Goal: Information Seeking & Learning: Learn about a topic

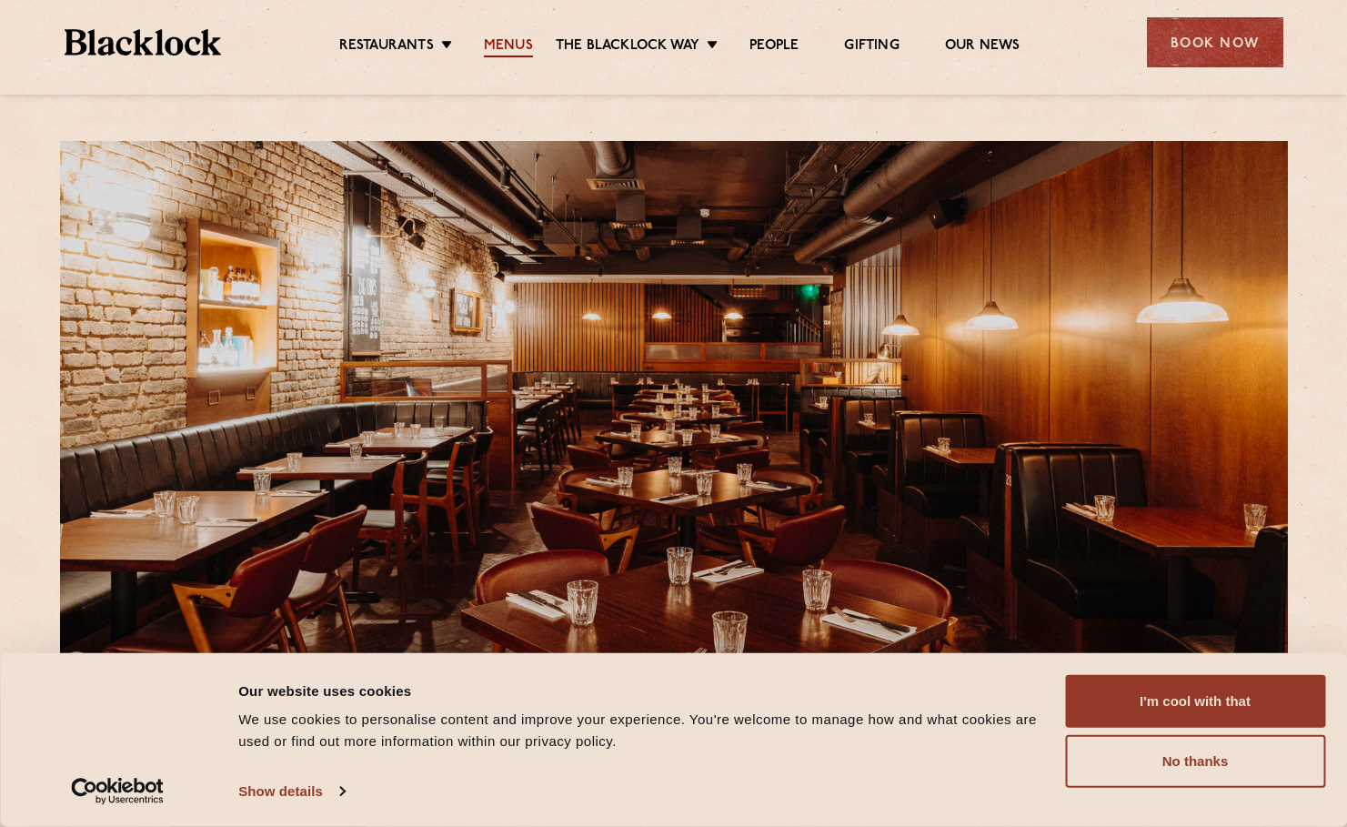
click at [512, 44] on link "Menus" at bounding box center [508, 47] width 49 height 20
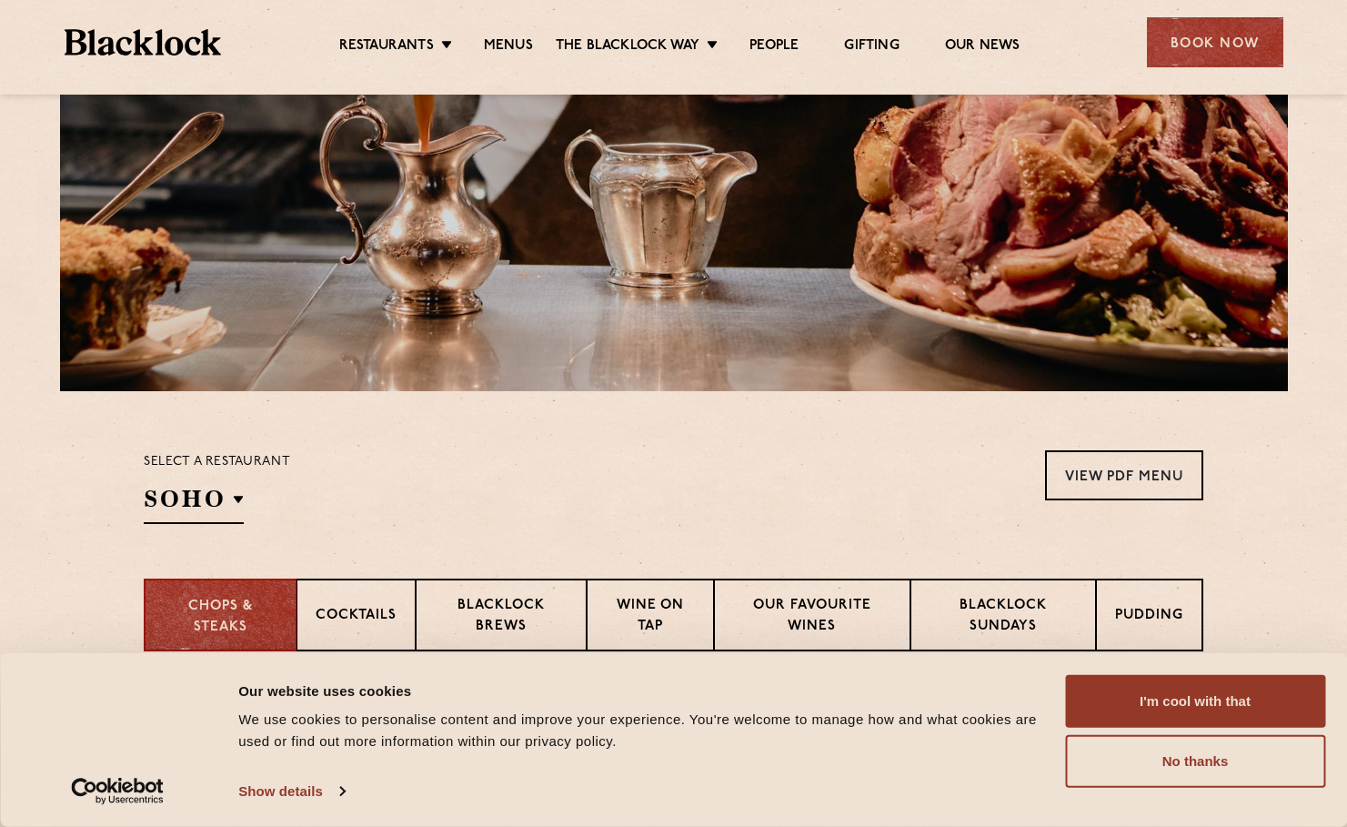
scroll to position [273, 0]
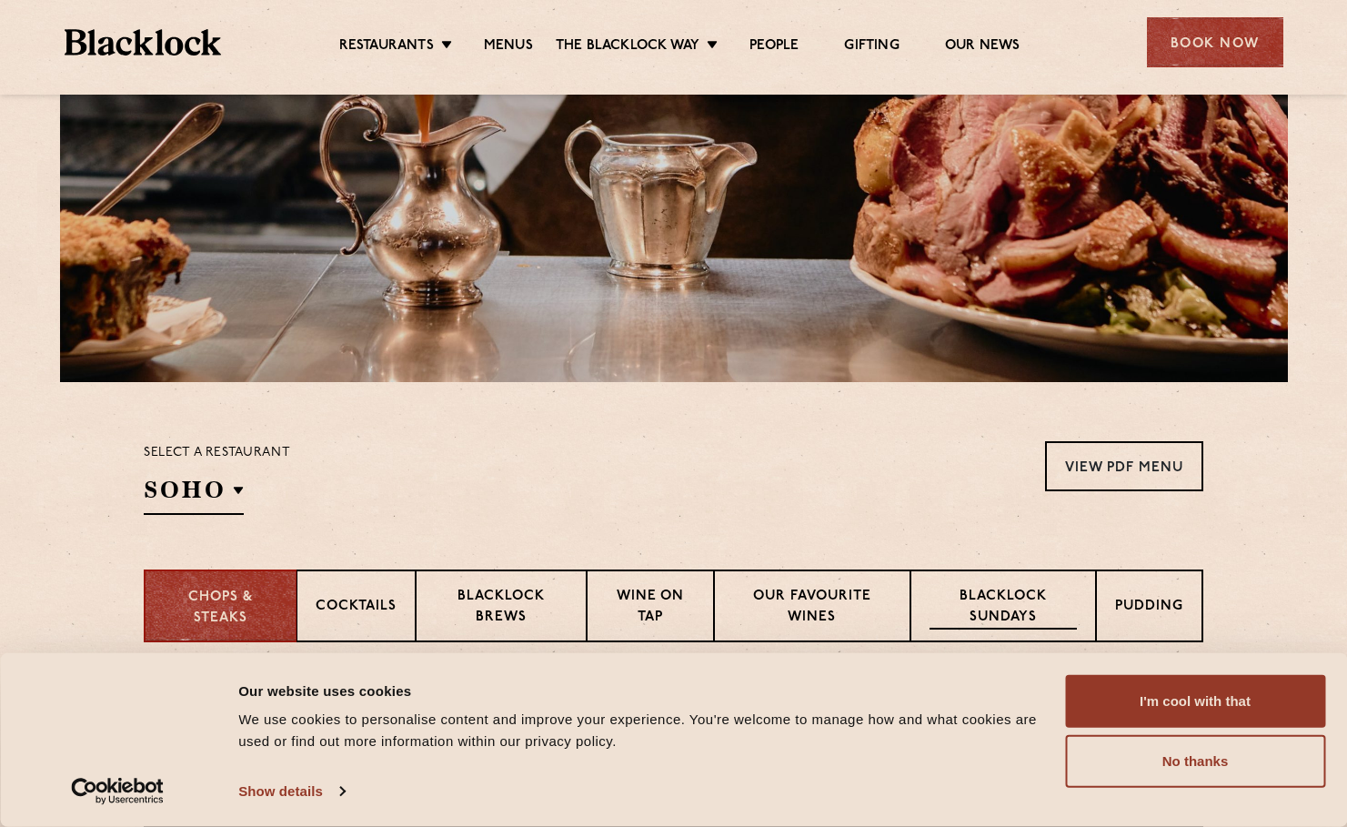
click at [1026, 587] on p "Blacklock Sundays" at bounding box center [1003, 608] width 147 height 43
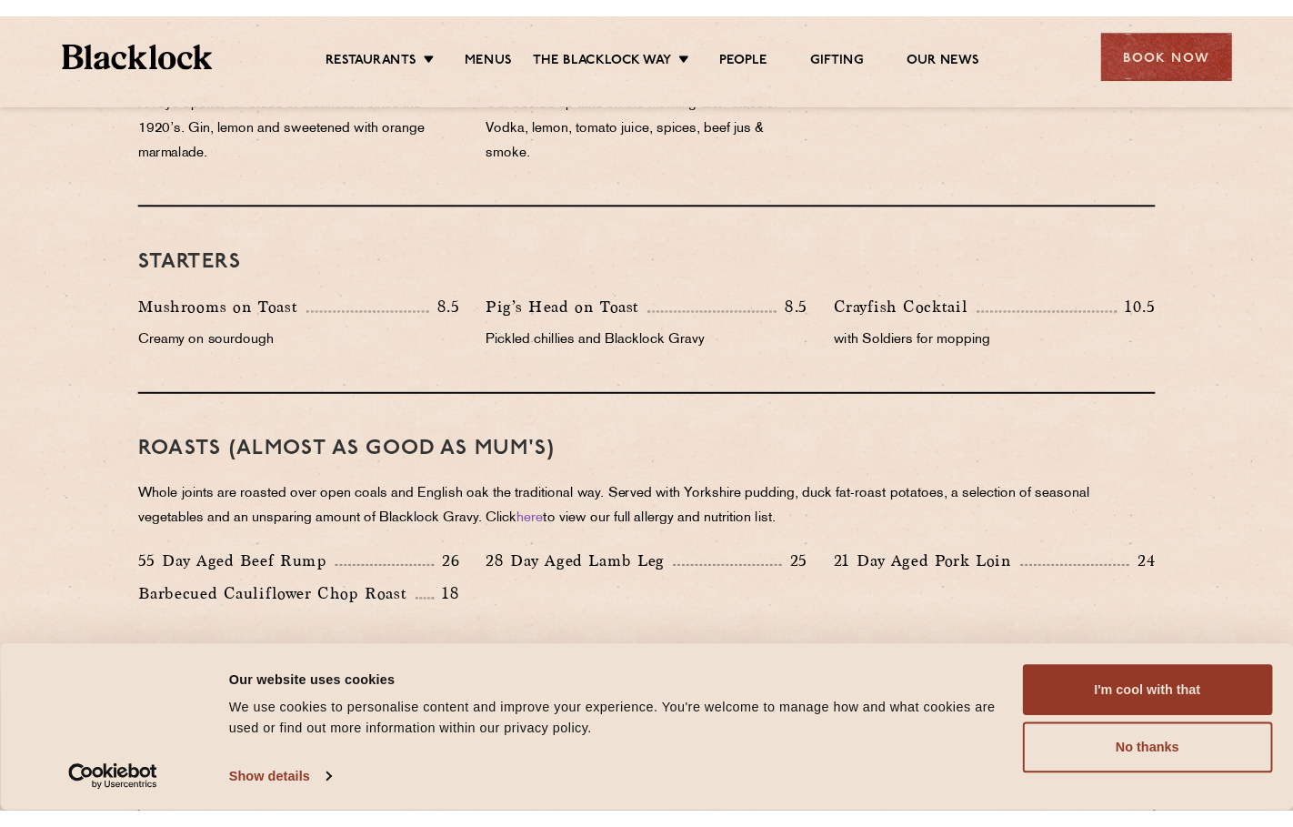
scroll to position [1009, 0]
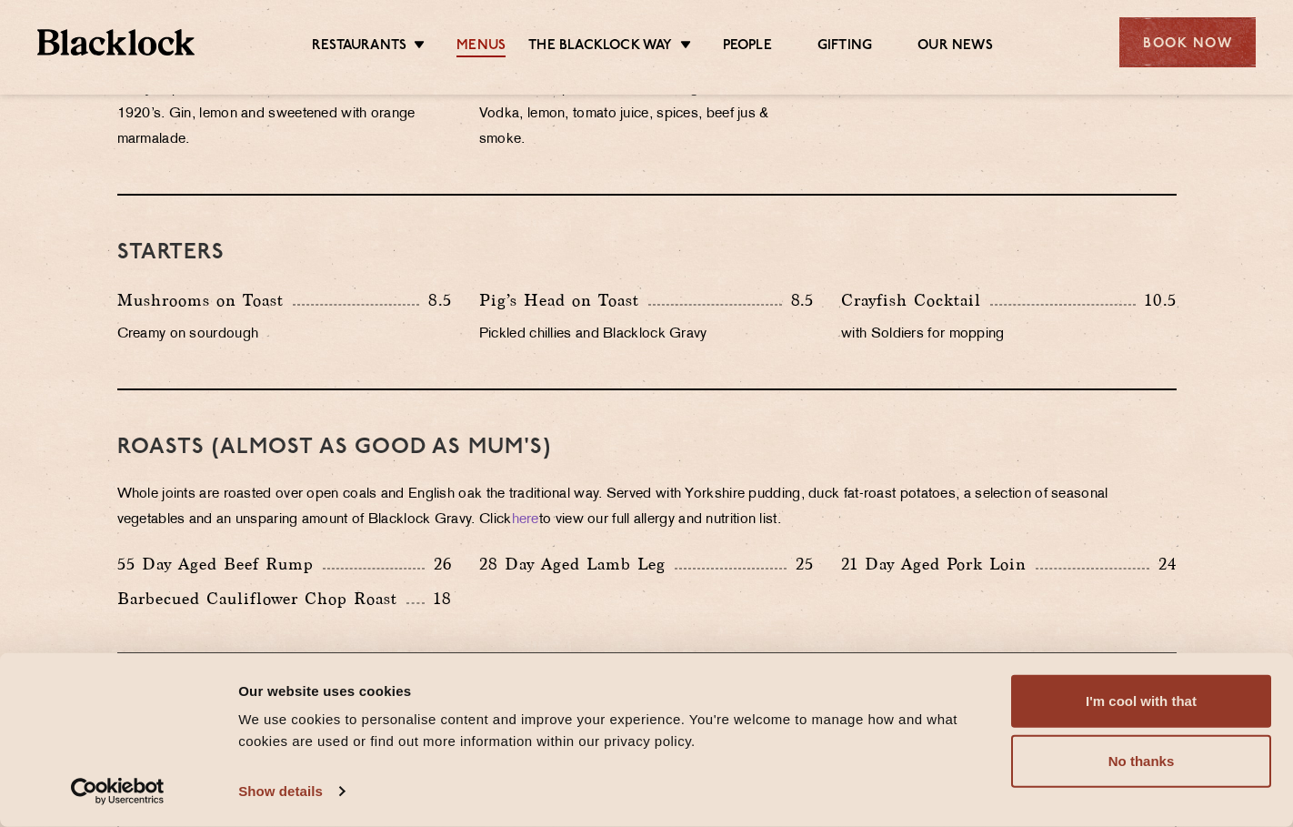
click at [480, 49] on link "Menus" at bounding box center [481, 47] width 49 height 20
